Goal: Navigation & Orientation: Find specific page/section

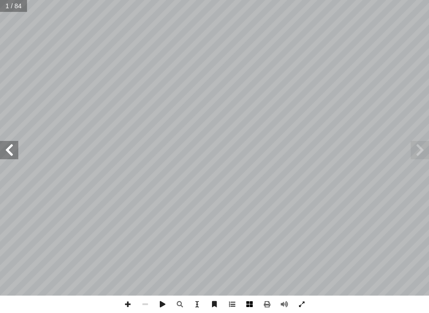
click at [247, 306] on span at bounding box center [249, 304] width 17 height 17
click at [134, 307] on span at bounding box center [127, 304] width 17 height 17
drag, startPoint x: 244, startPoint y: 307, endPoint x: 248, endPoint y: 306, distance: 4.7
click at [248, 306] on span at bounding box center [249, 304] width 17 height 17
click at [131, 306] on span at bounding box center [127, 304] width 17 height 17
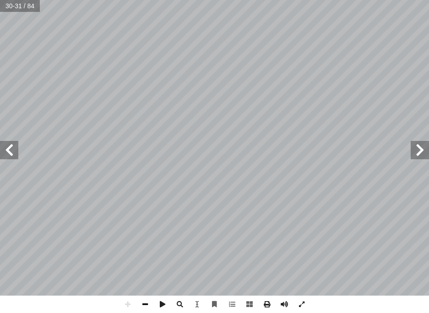
click at [146, 304] on span at bounding box center [144, 304] width 17 height 17
click at [12, 155] on span at bounding box center [9, 150] width 18 height 18
click at [418, 148] on span at bounding box center [420, 150] width 18 height 18
click at [17, 142] on span at bounding box center [9, 150] width 18 height 18
